Goal: Transaction & Acquisition: Purchase product/service

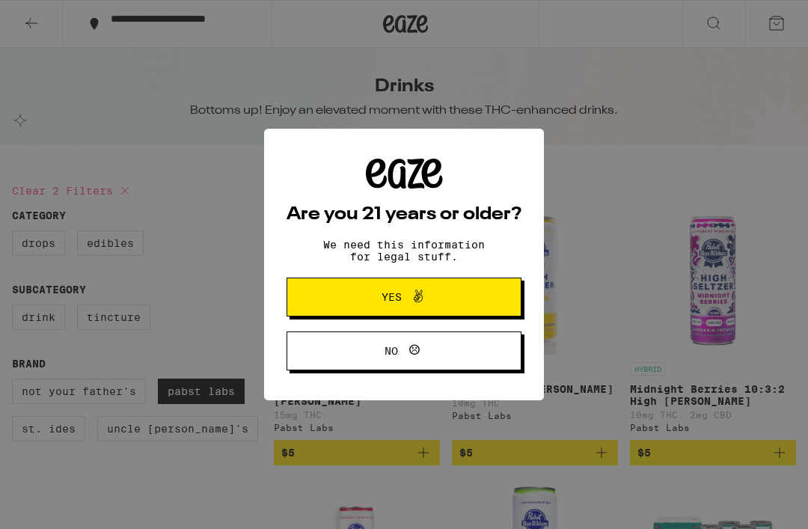
click at [465, 300] on button "Yes" at bounding box center [404, 297] width 235 height 39
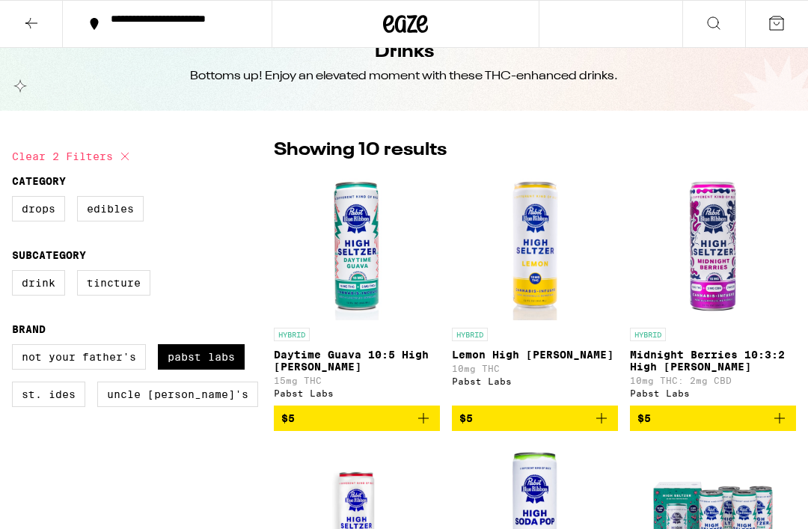
scroll to position [32, 0]
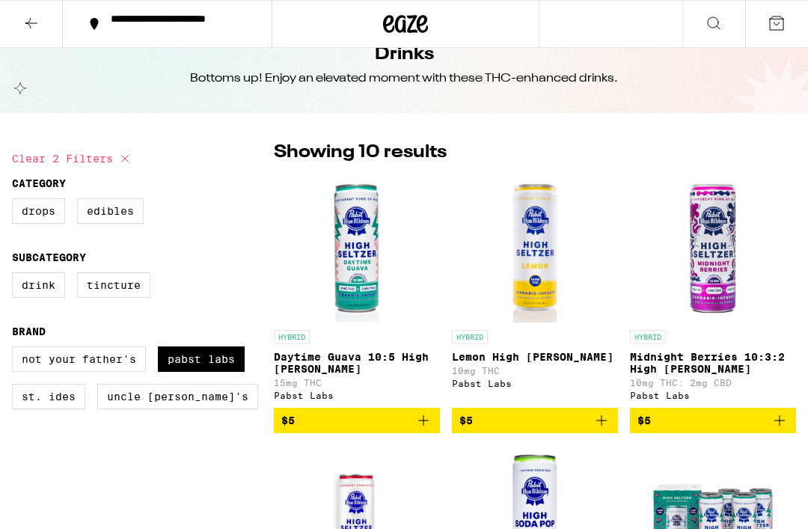
click at [126, 290] on label "Tincture" at bounding box center [113, 284] width 73 height 25
click at [16, 275] on input "Tincture" at bounding box center [15, 275] width 1 height 1
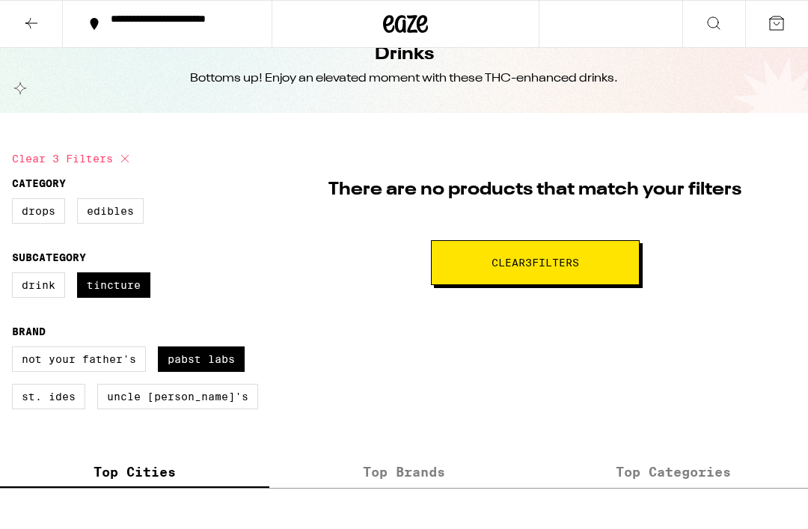
click at [126, 290] on label "Tincture" at bounding box center [113, 284] width 73 height 25
click at [16, 275] on input "Tincture" at bounding box center [15, 275] width 1 height 1
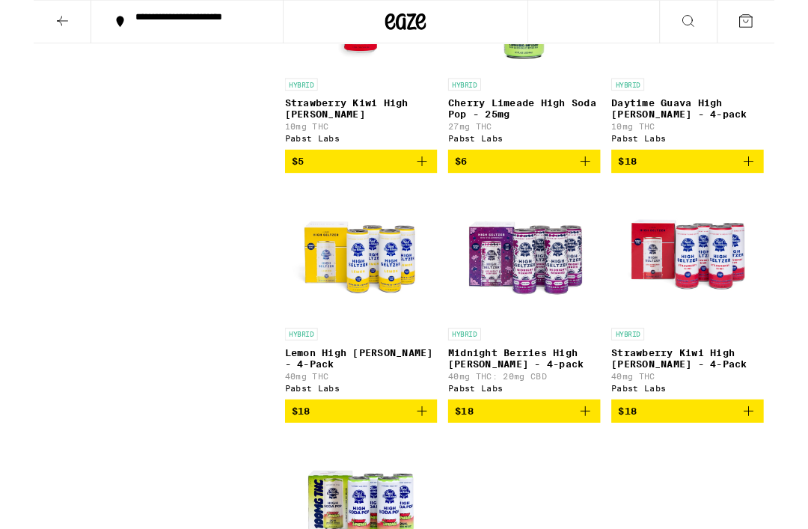
scroll to position [553, 0]
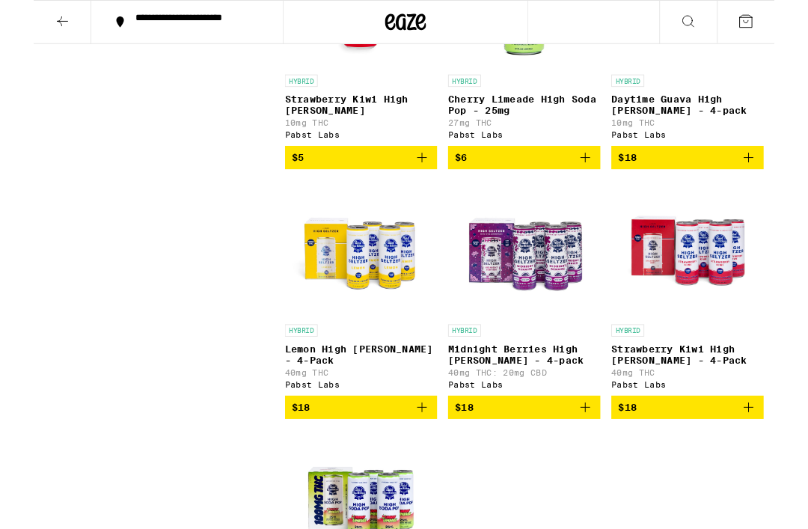
click at [347, 399] on p "Lemon High [PERSON_NAME] - 4-Pack" at bounding box center [357, 387] width 166 height 24
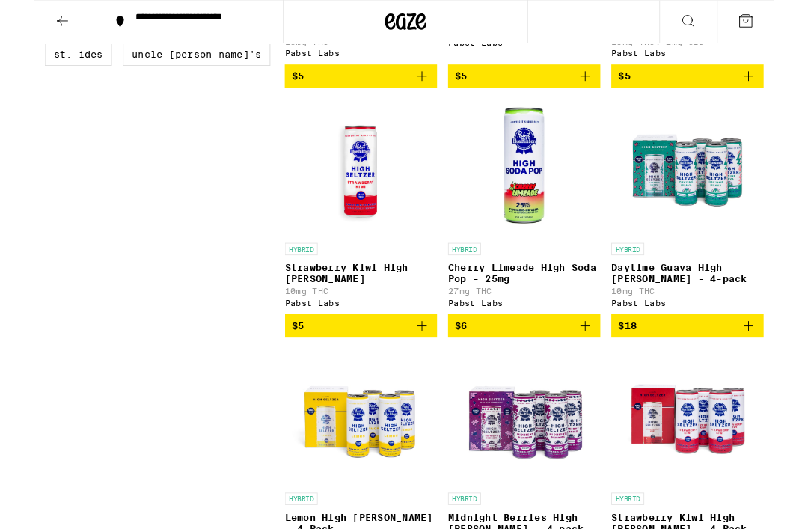
scroll to position [370, 0]
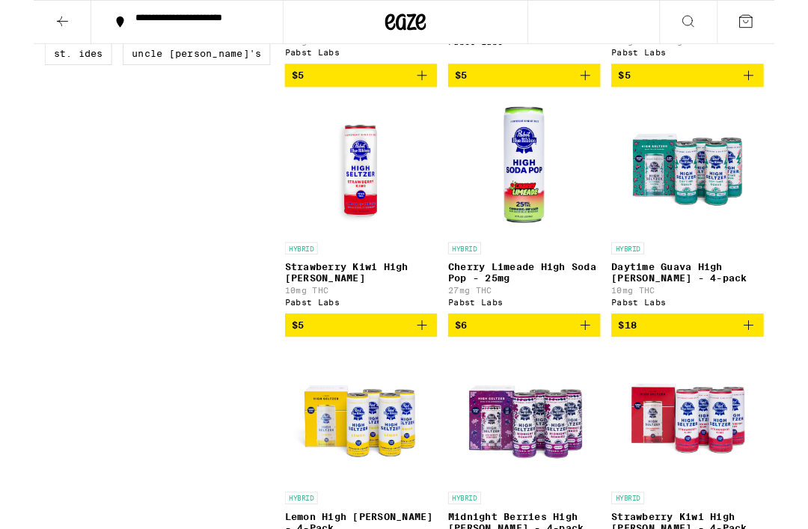
click at [707, 305] on p "Daytime Guava High [PERSON_NAME] - 4-pack" at bounding box center [713, 297] width 166 height 24
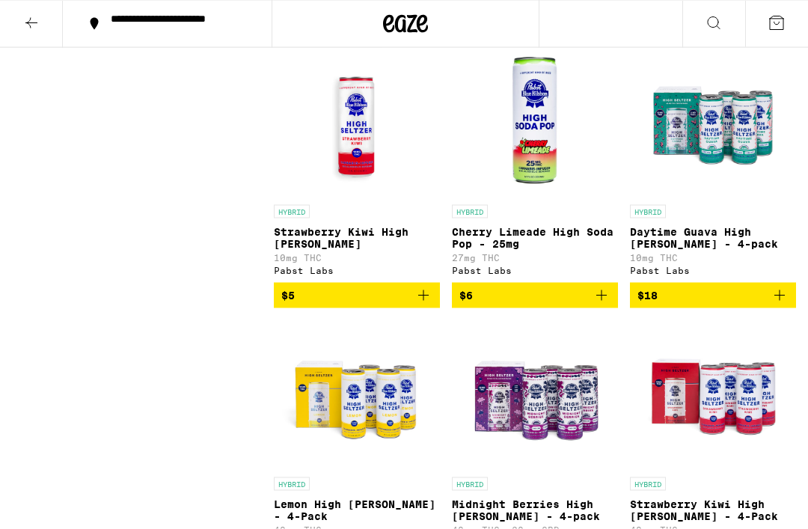
scroll to position [418, 0]
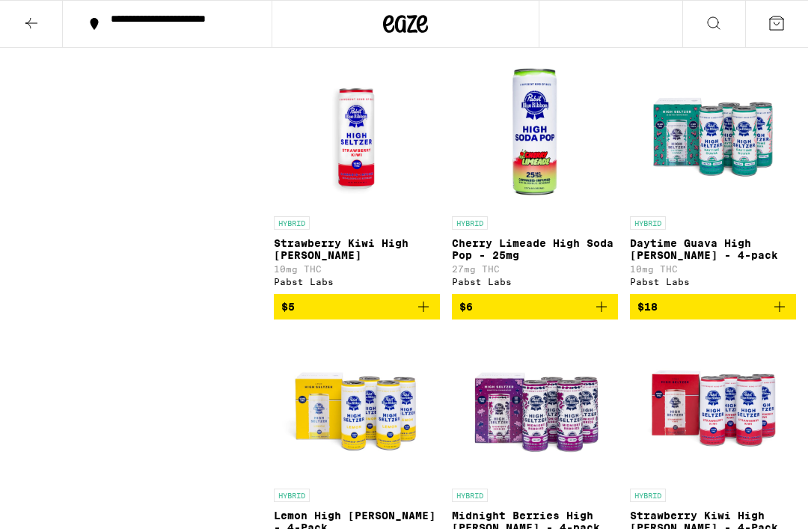
checkbox input "true"
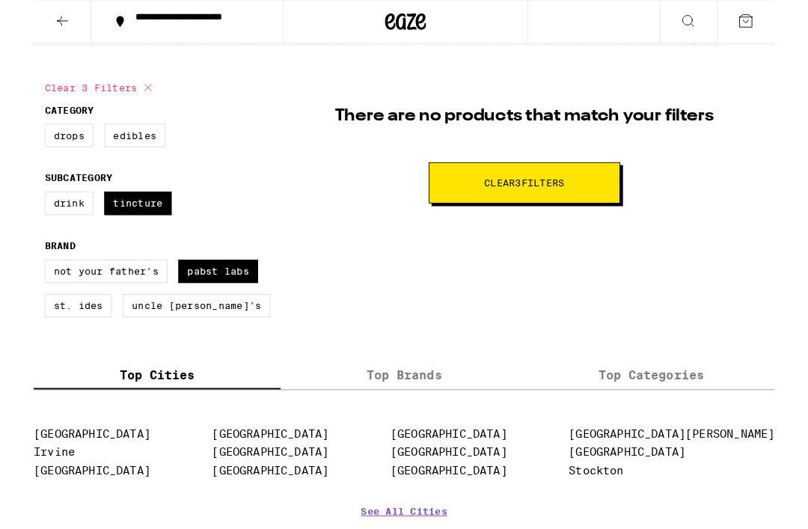
scroll to position [213, 0]
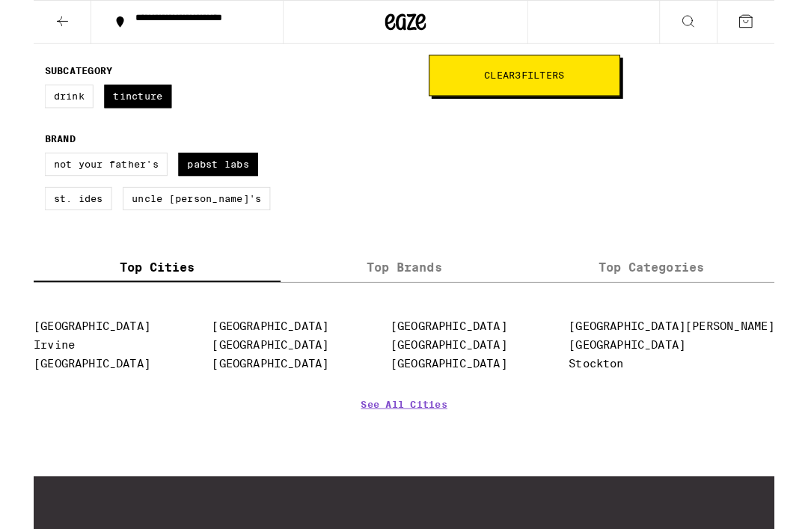
click at [422, 465] on link "See All Cities" at bounding box center [404, 462] width 94 height 55
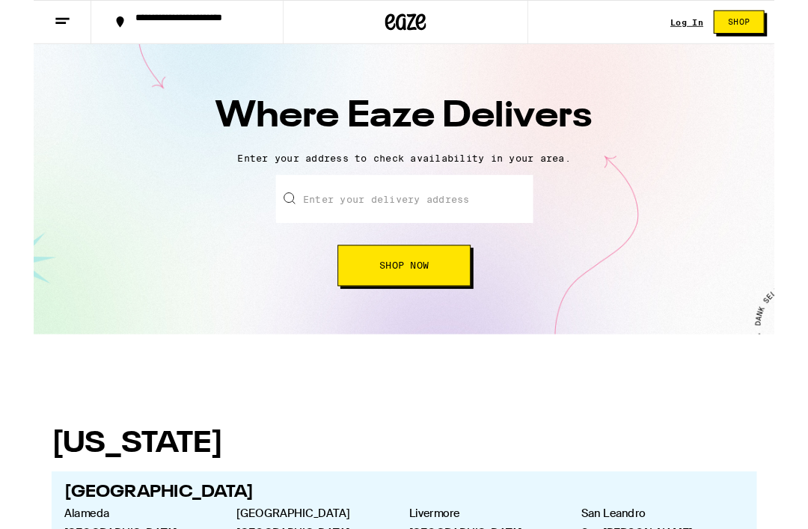
click at [313, 223] on input "text" at bounding box center [404, 217] width 281 height 52
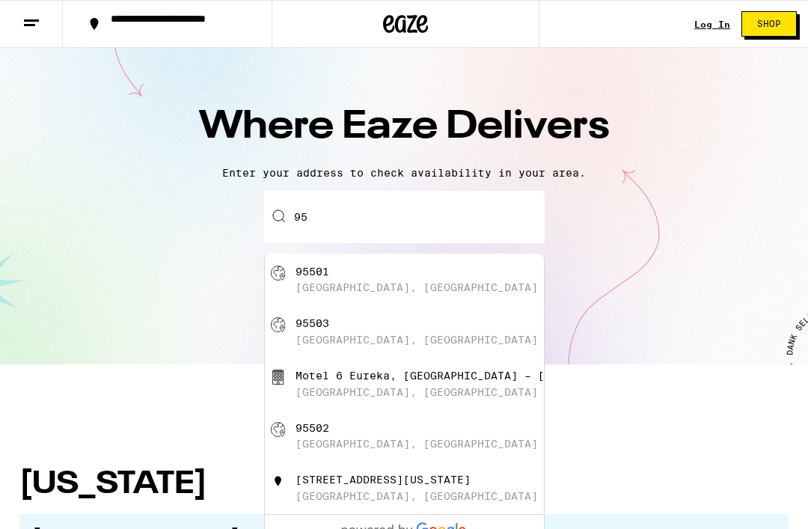
type input "9"
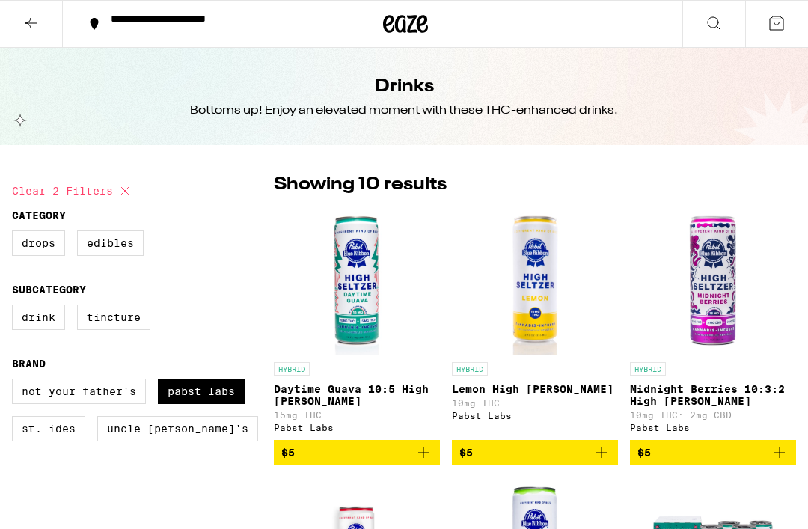
checkbox input "false"
